Goal: Task Accomplishment & Management: Manage account settings

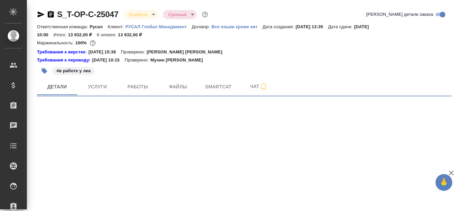
select select "RU"
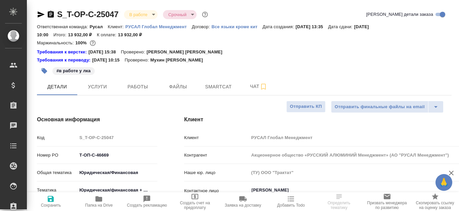
type textarea "x"
type input "Авдеенко Кирилл"
type input "Русал"
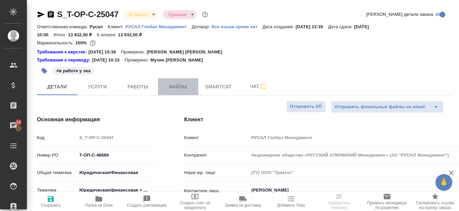
click at [188, 84] on span "Файлы" at bounding box center [178, 87] width 32 height 8
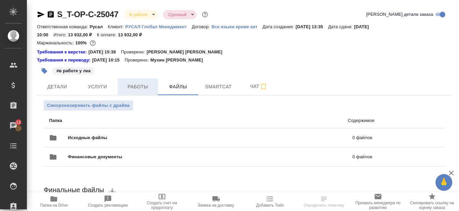
click at [128, 84] on span "Работы" at bounding box center [138, 87] width 32 height 8
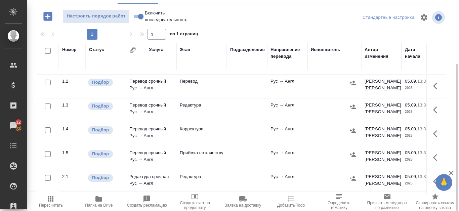
scroll to position [28, 0]
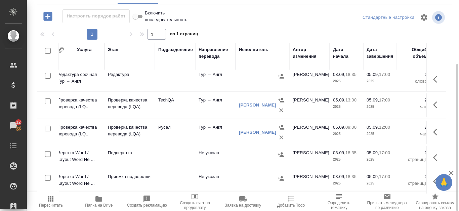
scroll to position [181, 178]
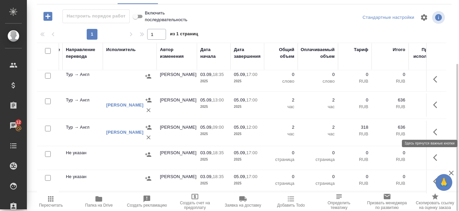
click at [429, 128] on button "button" at bounding box center [437, 132] width 16 height 16
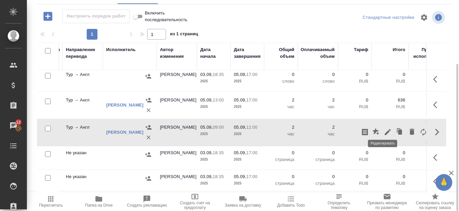
click at [386, 128] on icon "button" at bounding box center [388, 132] width 8 height 8
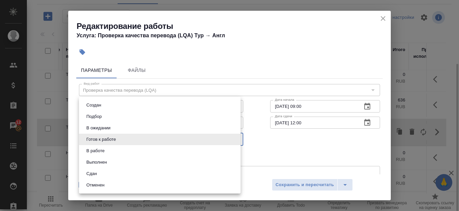
click at [234, 140] on body "🙏 .cls-1 fill:#fff; AWATERA Kanataeva Ekaterina Клиенты Спецификации Заказы 12 …" at bounding box center [229, 105] width 459 height 211
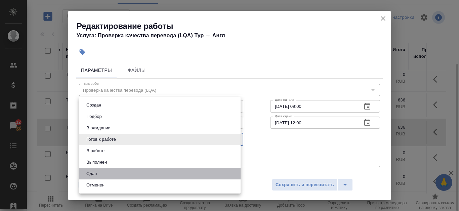
click at [146, 174] on li "Сдан" at bounding box center [160, 173] width 162 height 11
type input "closed"
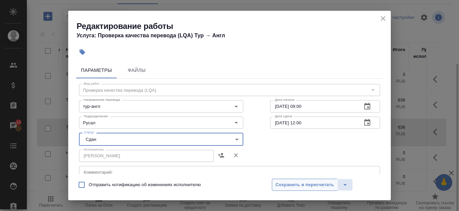
click at [300, 182] on span "Сохранить и пересчитать" at bounding box center [304, 185] width 58 height 8
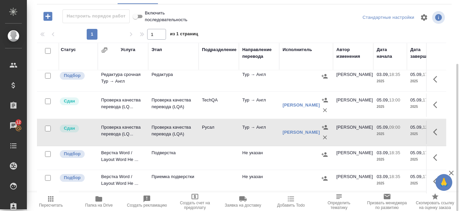
scroll to position [181, 0]
